Goal: Task Accomplishment & Management: Use online tool/utility

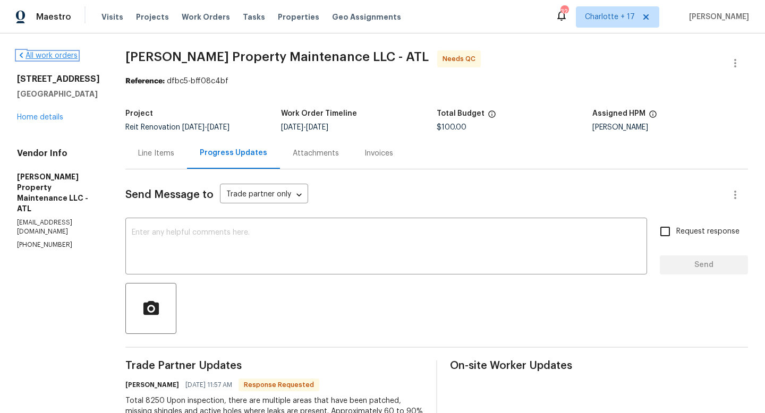
click at [45, 58] on link "All work orders" at bounding box center [47, 55] width 61 height 7
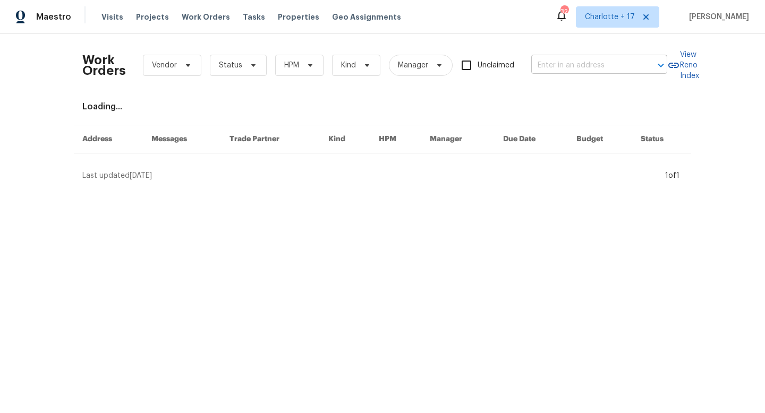
click at [542, 65] on input "text" at bounding box center [584, 65] width 106 height 16
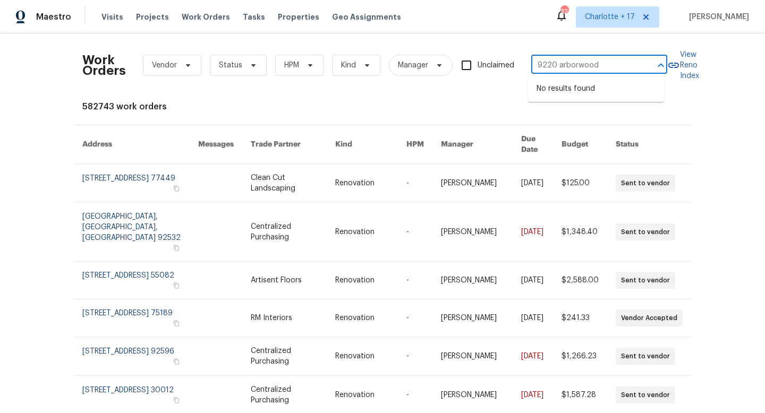
type input "9220 arborwood"
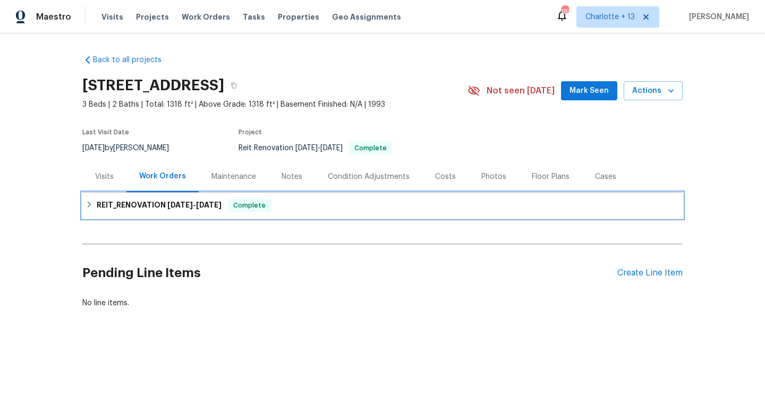
click at [210, 203] on span "[DATE]" at bounding box center [208, 204] width 25 height 7
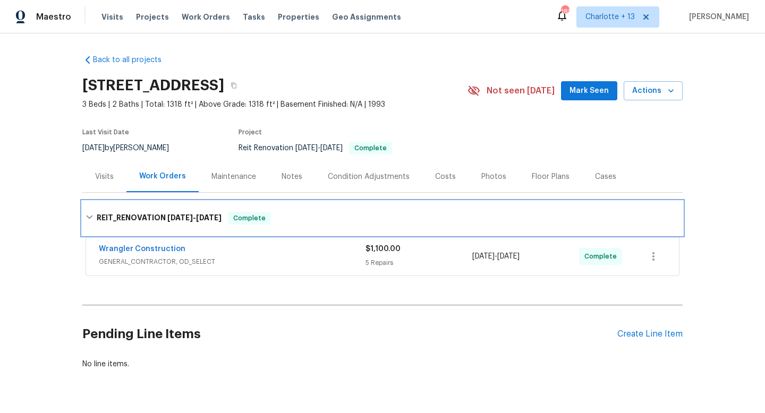
click at [210, 203] on div "REIT_RENOVATION 9/8/25 - 9/21/25 Complete" at bounding box center [382, 218] width 600 height 34
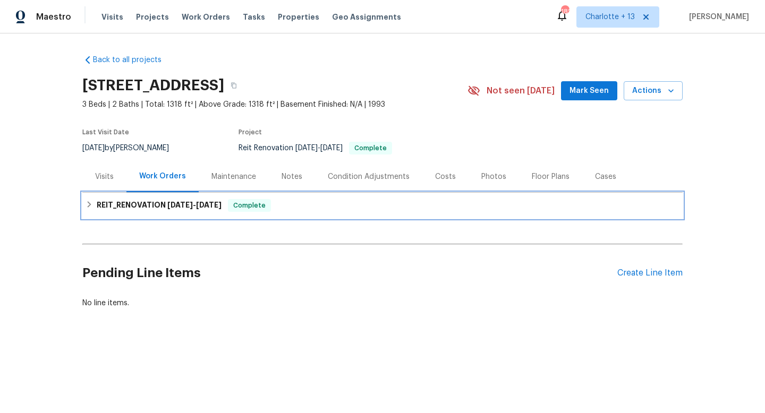
click at [210, 203] on span "9/21/25" at bounding box center [208, 204] width 25 height 7
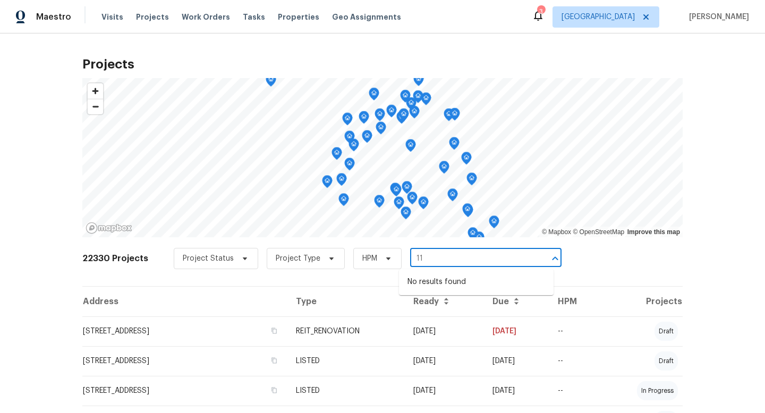
type input "1"
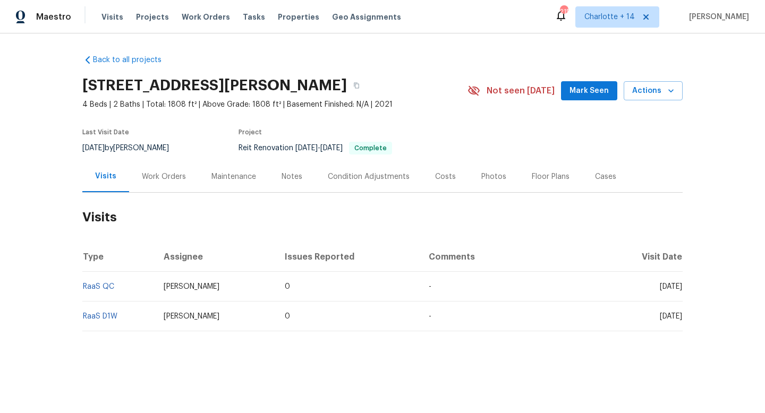
click at [165, 175] on div "Work Orders" at bounding box center [164, 177] width 44 height 11
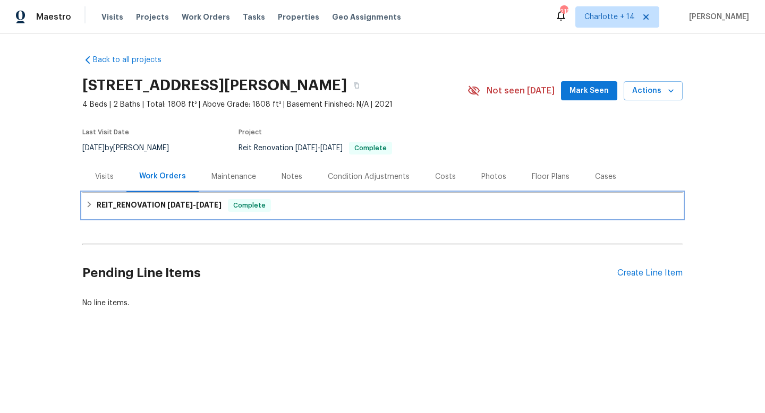
click at [169, 209] on h6 "REIT_RENOVATION [DATE] - [DATE]" at bounding box center [159, 205] width 125 height 13
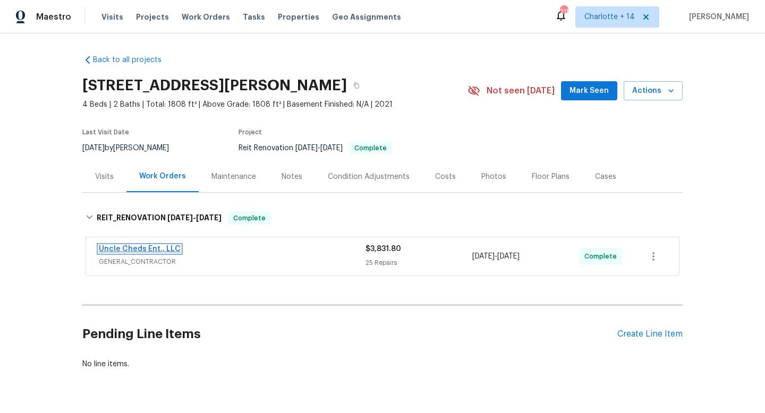
click at [162, 249] on link "Uncle Cheds Ent., LLC" at bounding box center [140, 248] width 82 height 7
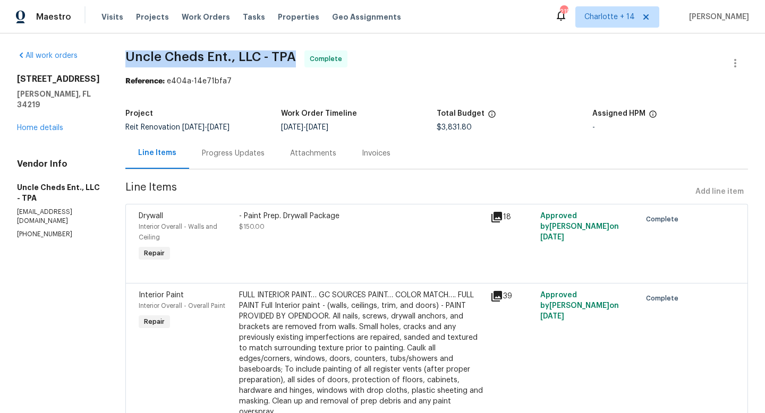
drag, startPoint x: 119, startPoint y: 55, endPoint x: 281, endPoint y: 52, distance: 162.5
click at [281, 52] on span "Uncle Cheds Ent., LLC - TPA" at bounding box center [210, 56] width 170 height 13
copy span "Uncle Cheds Ent., LLC - TPA"
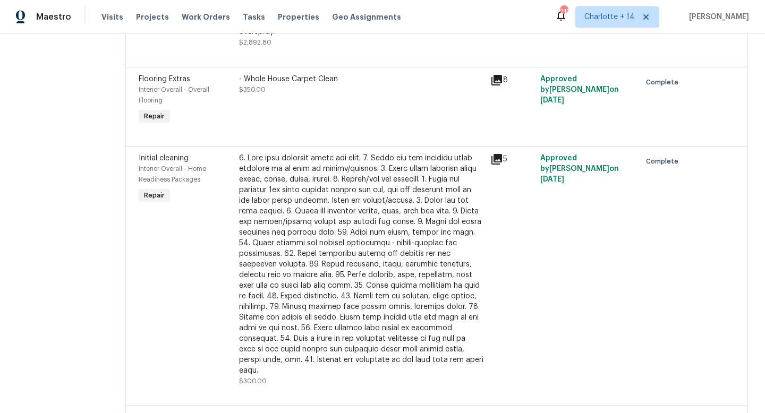
scroll to position [383, 0]
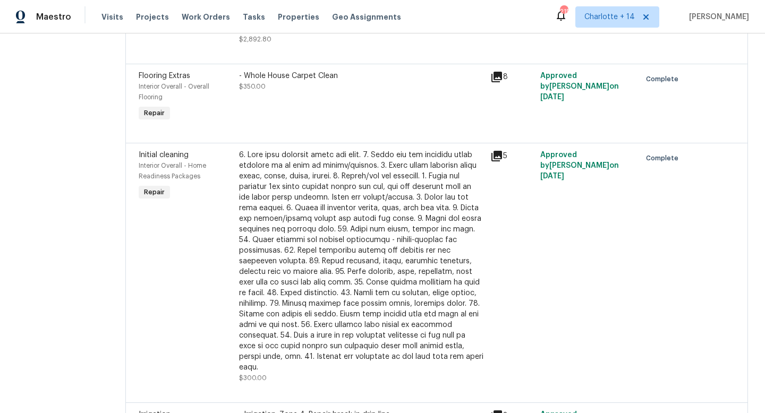
click at [354, 260] on div at bounding box center [361, 261] width 245 height 223
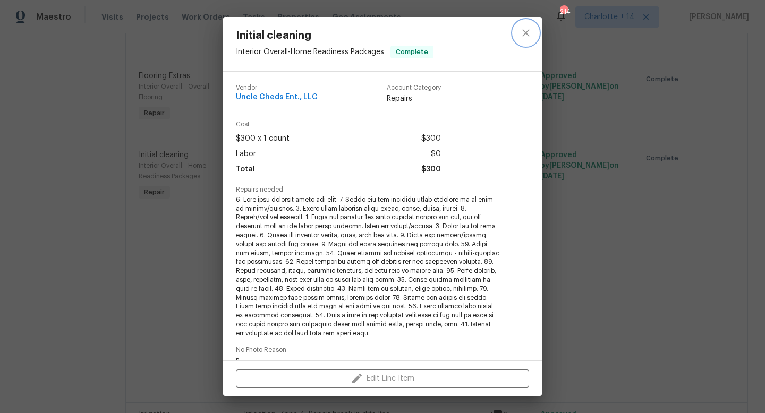
click at [524, 33] on icon "close" at bounding box center [525, 33] width 13 height 13
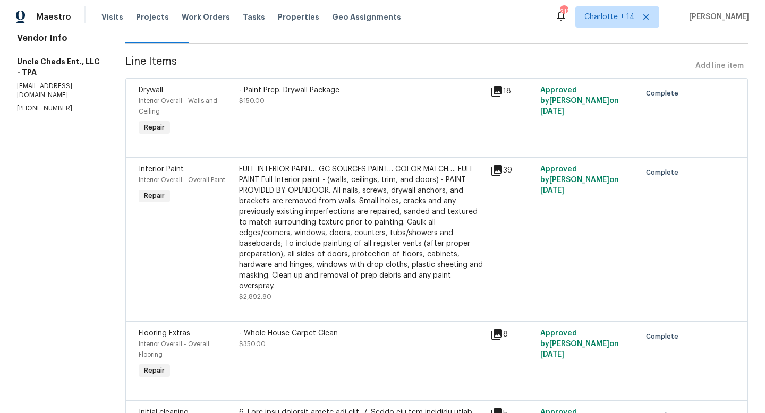
scroll to position [83, 0]
